Goal: Check status

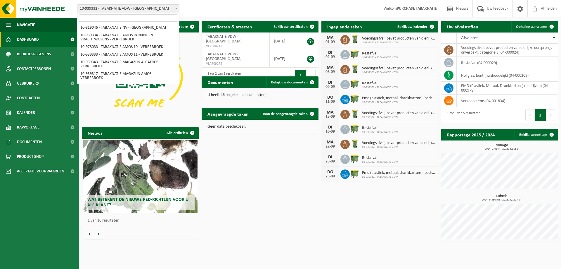
click at [127, 10] on span "10-939332 - TABAKNATIE VDW - [GEOGRAPHIC_DATA]" at bounding box center [128, 9] width 102 height 8
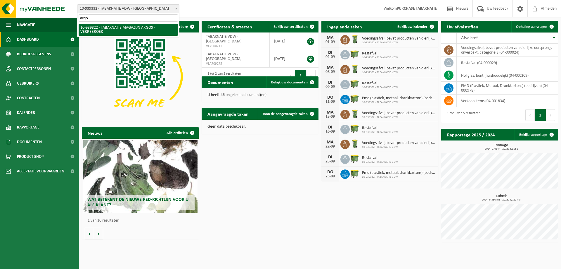
type input "argos"
select select "138349"
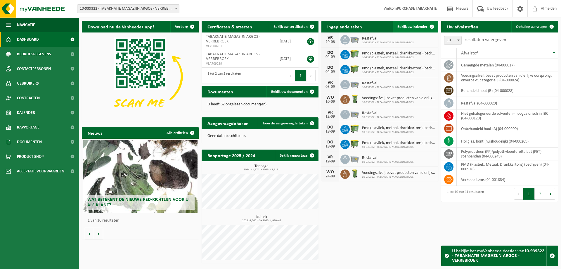
click at [410, 25] on span "Bekijk uw kalender" at bounding box center [413, 27] width 30 height 4
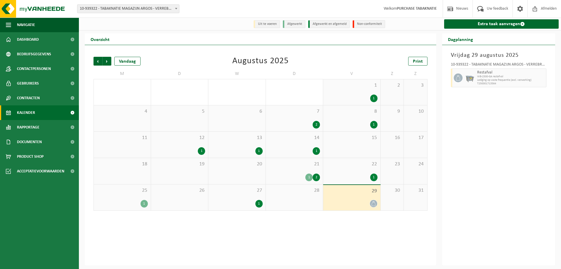
click at [125, 201] on div "1" at bounding box center [122, 204] width 51 height 8
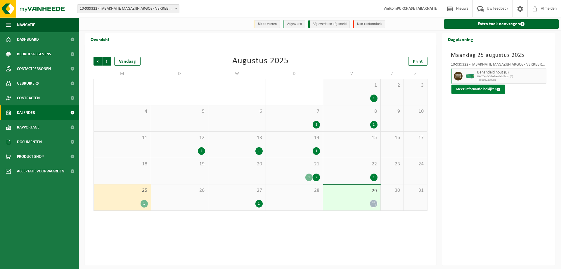
click at [484, 90] on button "Meer informatie bekijken" at bounding box center [478, 88] width 53 height 9
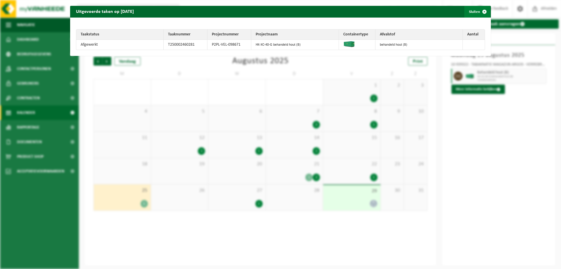
click at [474, 10] on button "Sluiten" at bounding box center [477, 12] width 26 height 12
